Goal: Find specific page/section: Find specific page/section

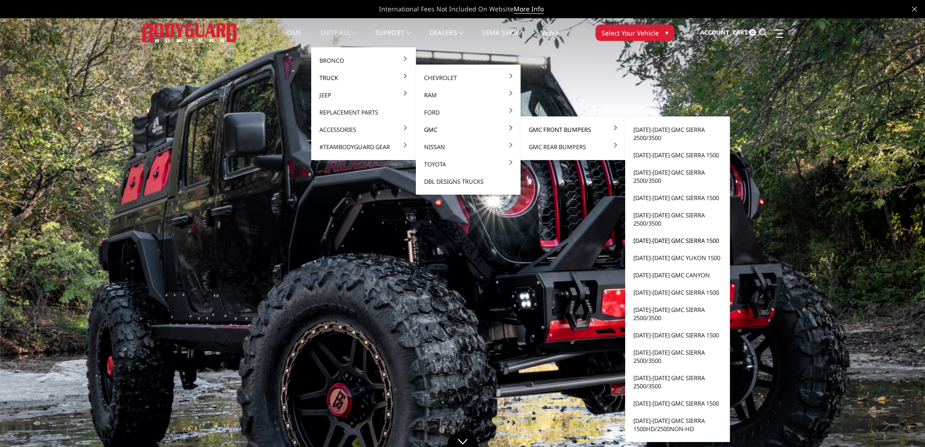
click at [674, 243] on link "[DATE]-[DATE] GMC Sierra 1500" at bounding box center [677, 240] width 97 height 17
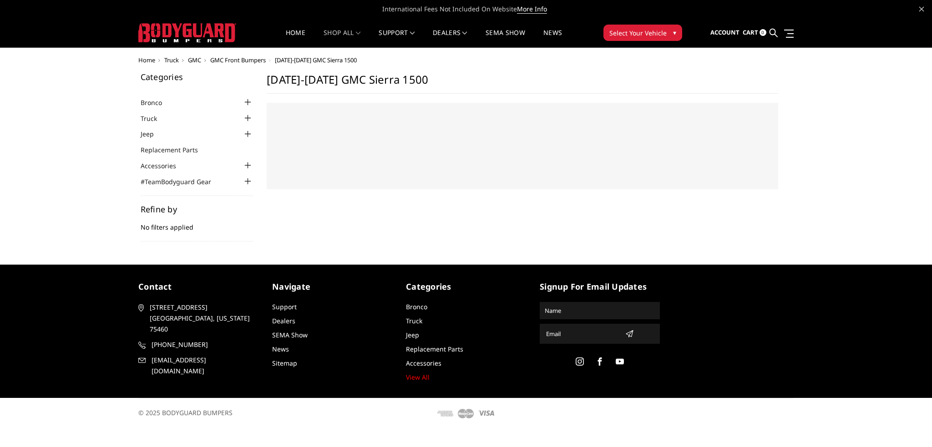
select select "US"
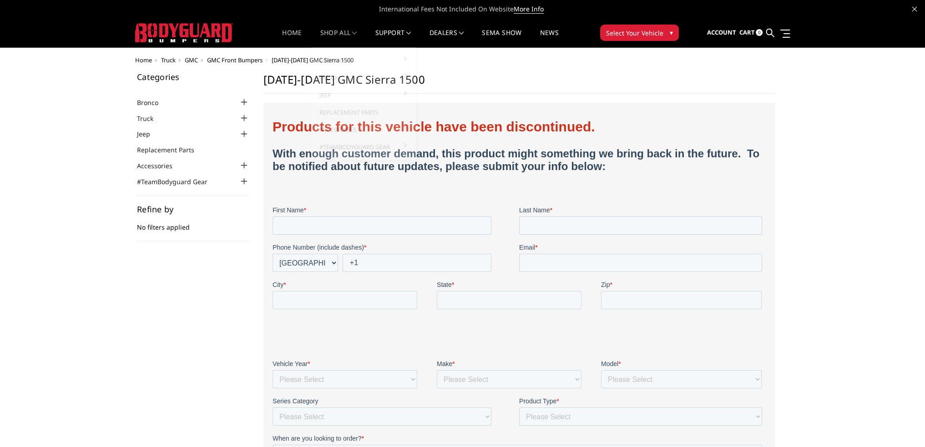
click at [296, 34] on link "Home" at bounding box center [292, 39] width 20 height 18
